Goal: Task Accomplishment & Management: Manage account settings

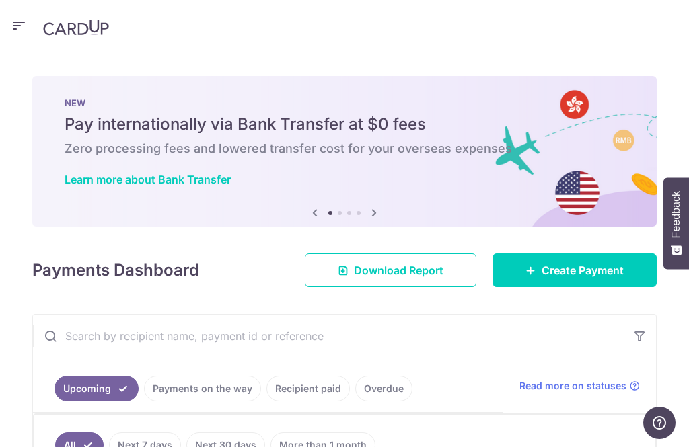
click at [21, 20] on icon "button" at bounding box center [19, 25] width 16 height 17
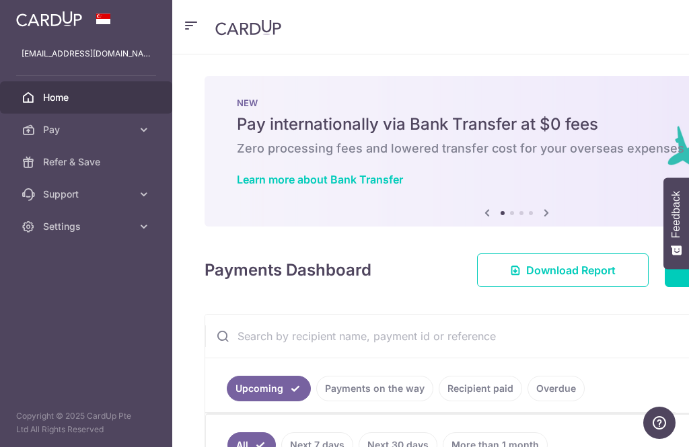
click at [100, 163] on span "Refer & Save" at bounding box center [87, 161] width 89 height 13
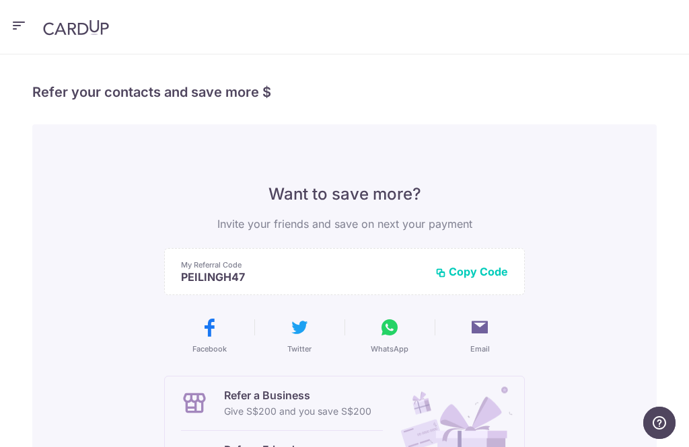
click at [26, 18] on icon "button" at bounding box center [19, 25] width 16 height 17
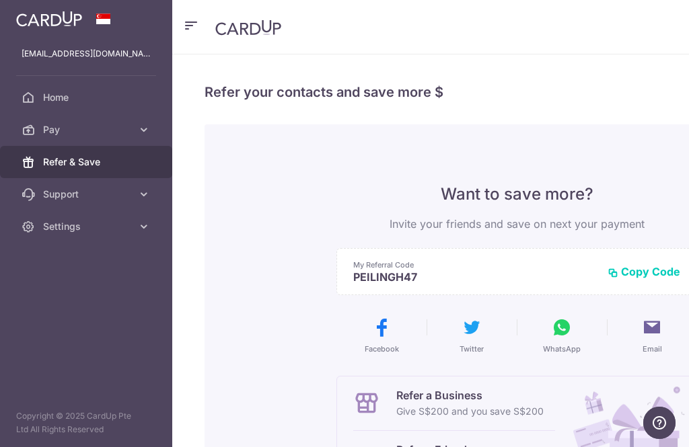
click at [147, 137] on link "Pay" at bounding box center [86, 130] width 172 height 32
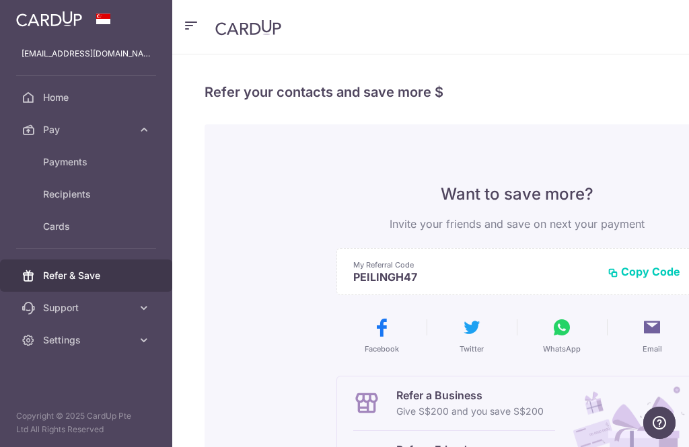
click at [73, 102] on span "Home" at bounding box center [87, 97] width 89 height 13
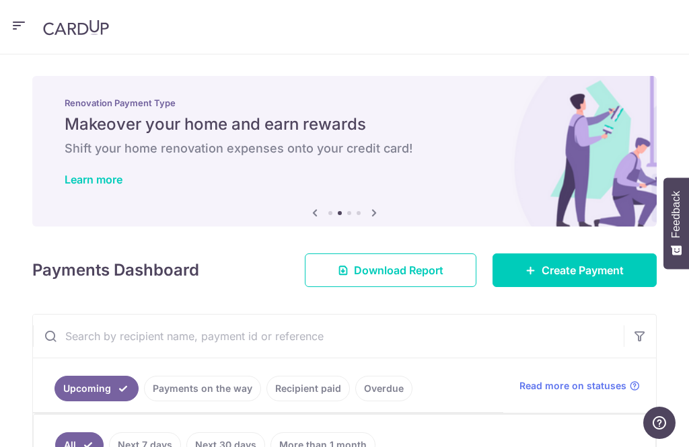
click at [11, 22] on icon "button" at bounding box center [19, 25] width 16 height 17
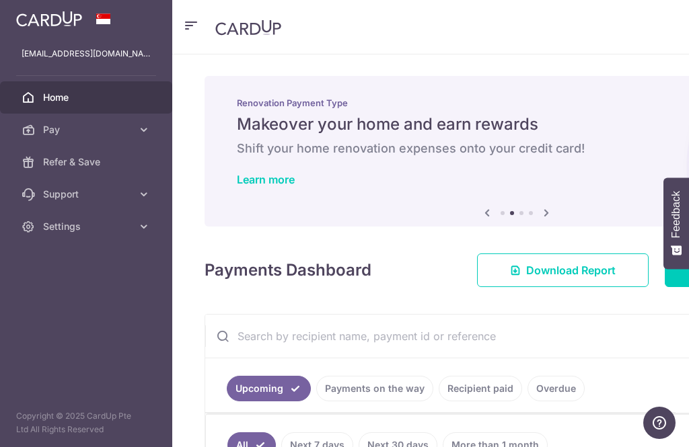
click at [94, 233] on link "Settings" at bounding box center [86, 227] width 172 height 32
click at [85, 301] on link "Logout" at bounding box center [86, 291] width 172 height 32
